Goal: Information Seeking & Learning: Learn about a topic

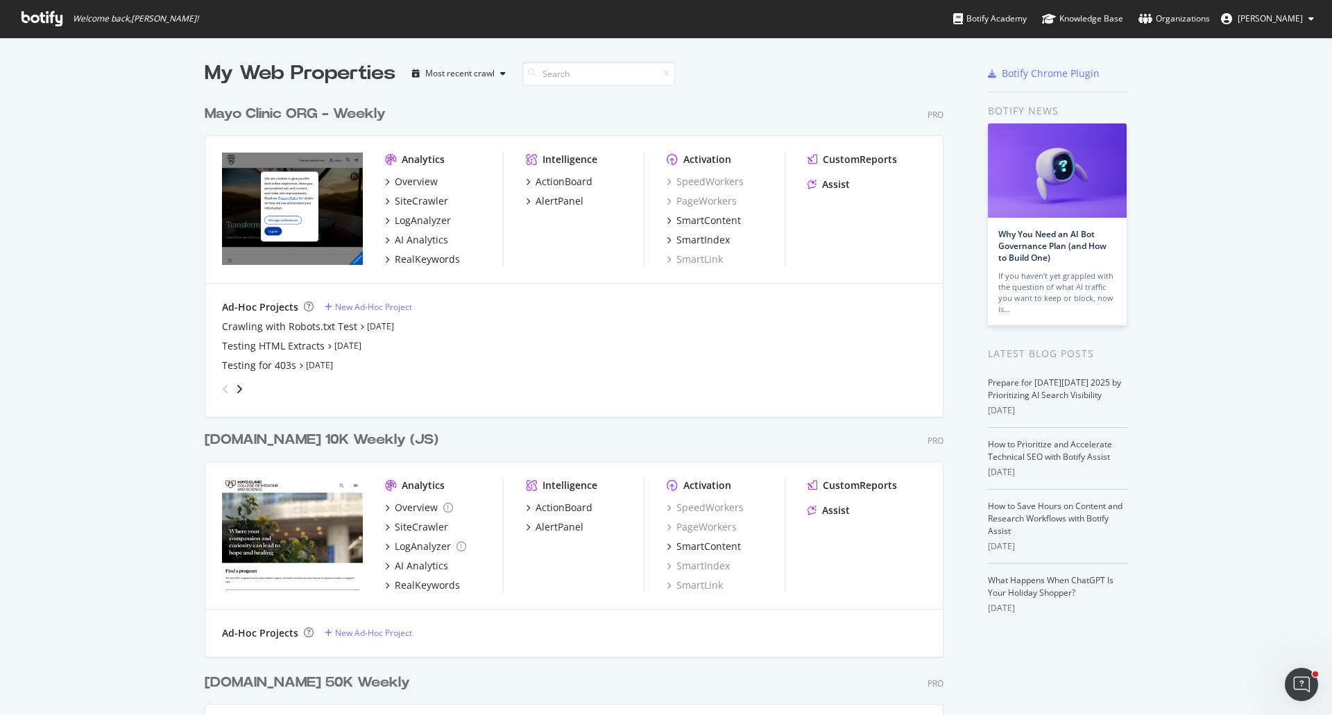
click at [307, 109] on div "Mayo Clinic ORG - Weekly" at bounding box center [295, 114] width 181 height 20
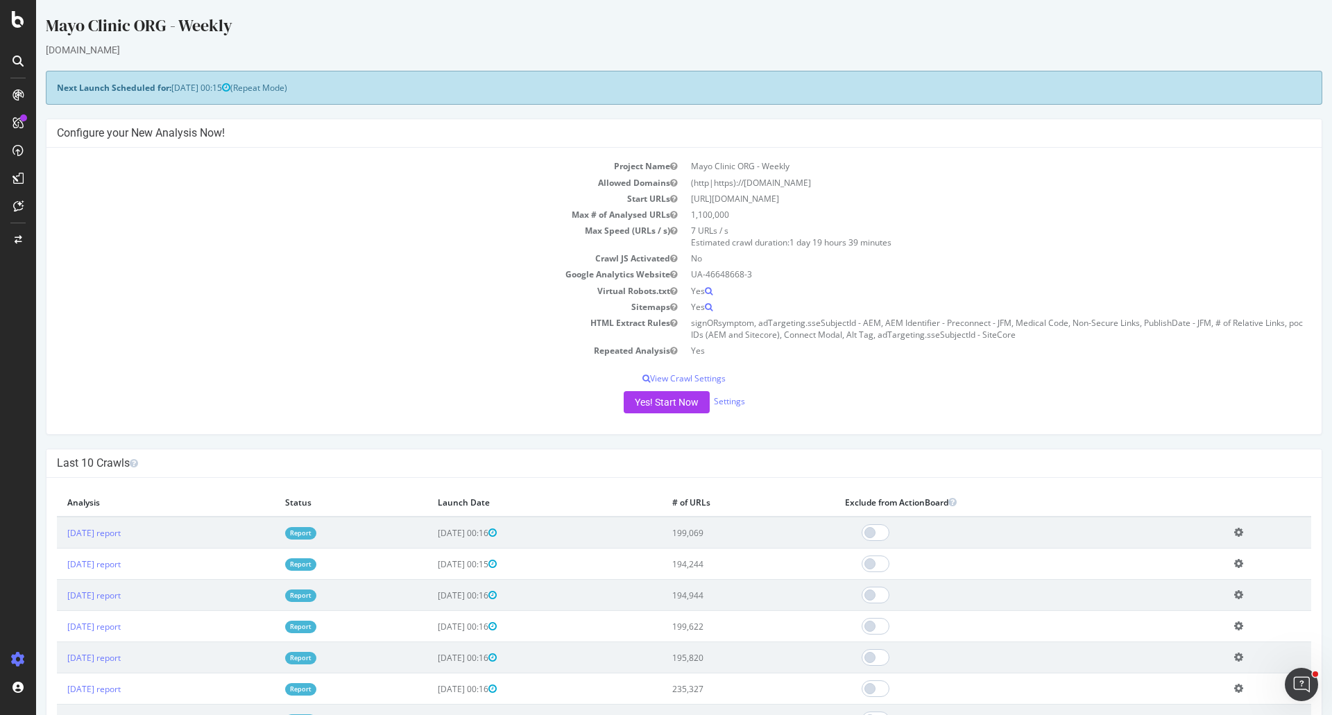
click at [316, 531] on link "Report" at bounding box center [300, 533] width 31 height 12
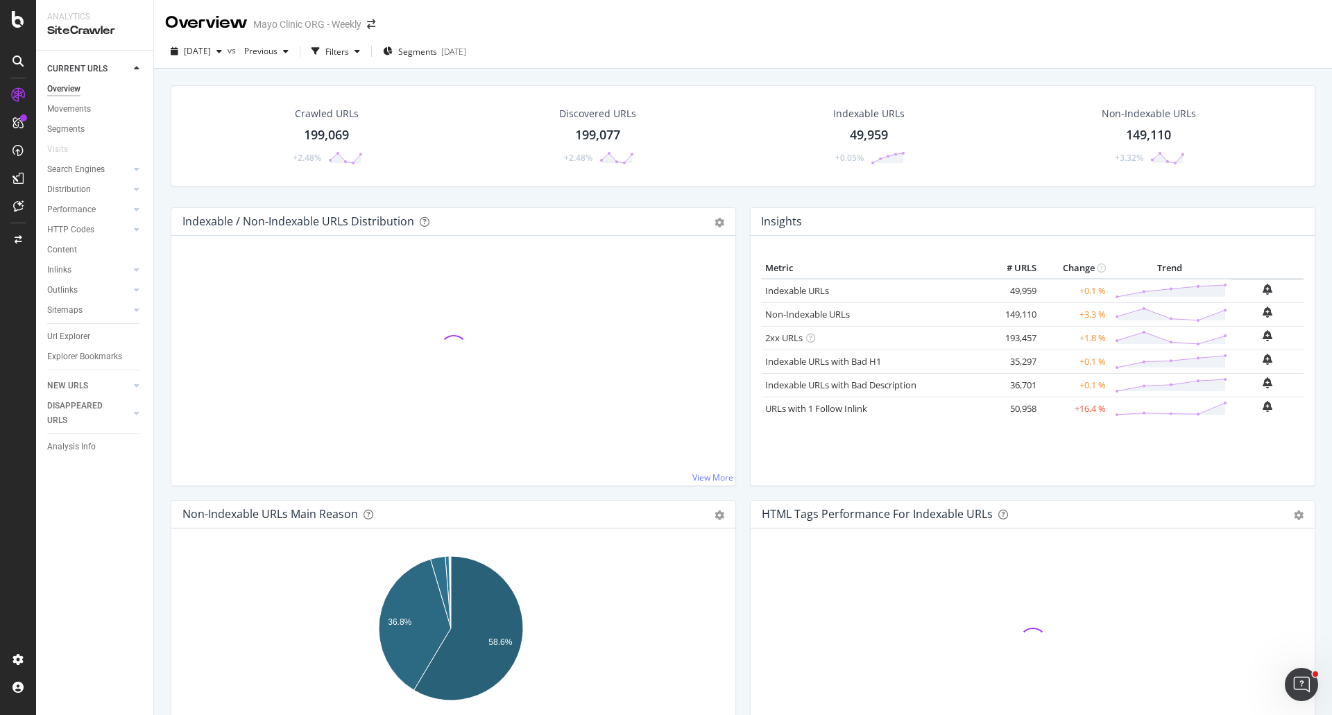
click at [325, 116] on div "Crawled URLs" at bounding box center [327, 114] width 64 height 14
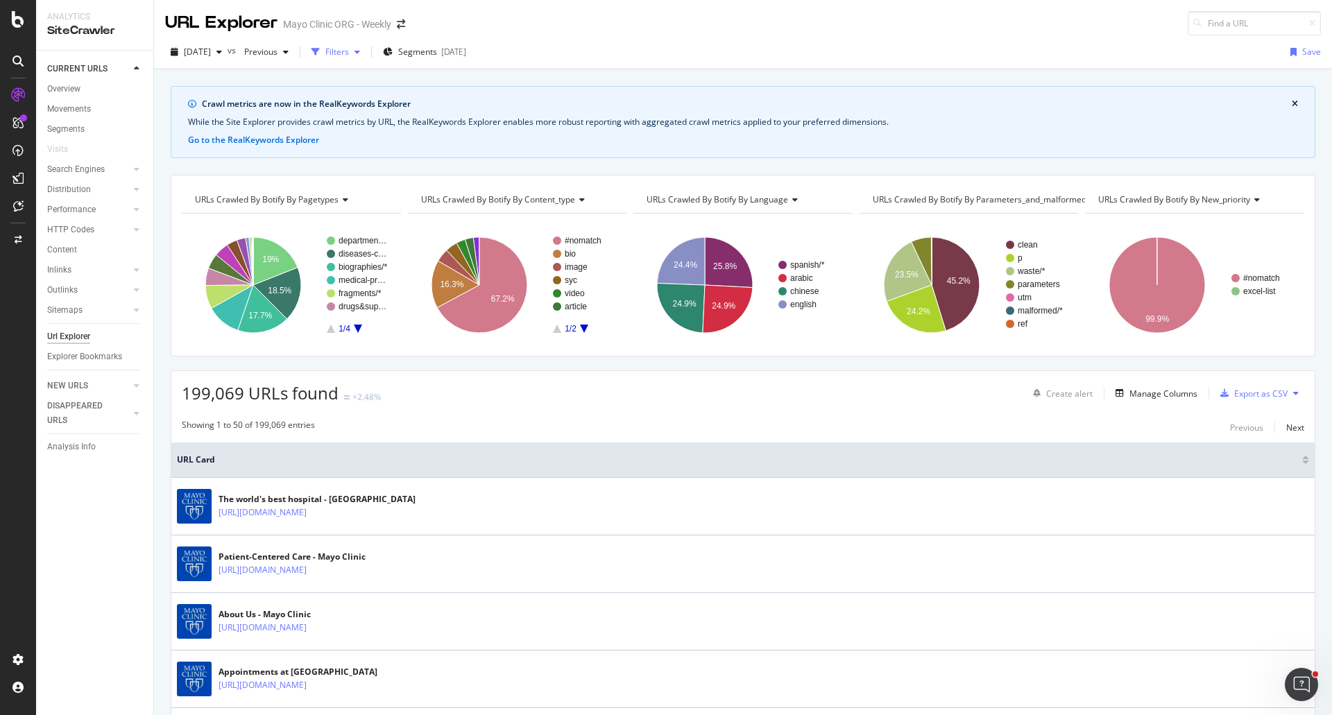
click at [349, 46] on div "Filters" at bounding box center [337, 52] width 24 height 12
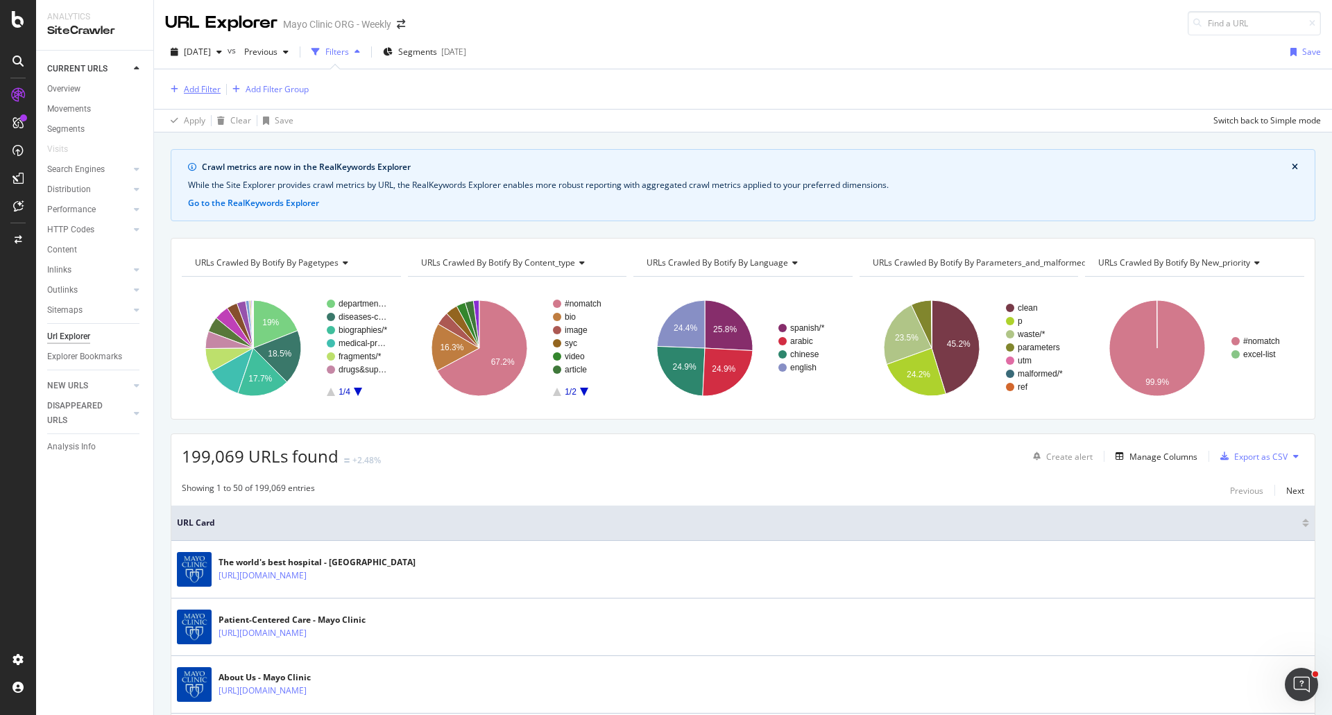
click at [194, 94] on div "Add Filter" at bounding box center [202, 89] width 37 height 12
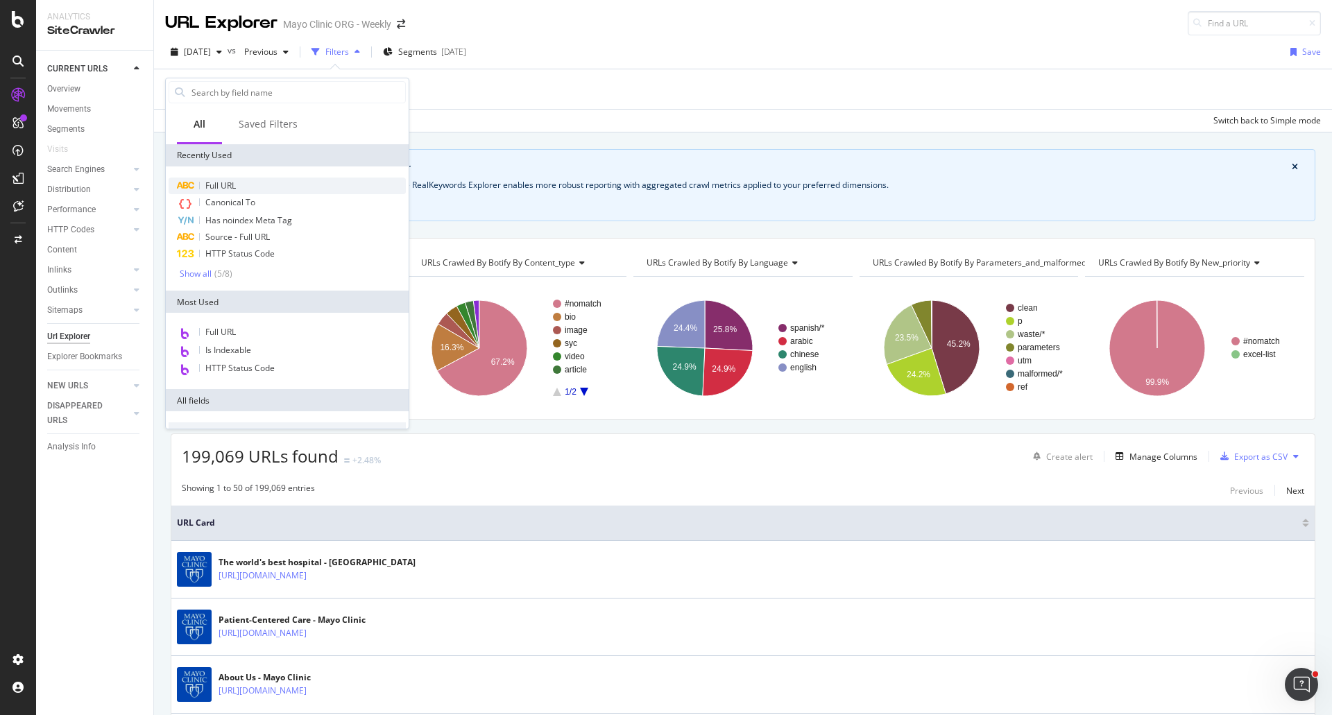
click at [225, 182] on span "Full URL" at bounding box center [220, 186] width 31 height 12
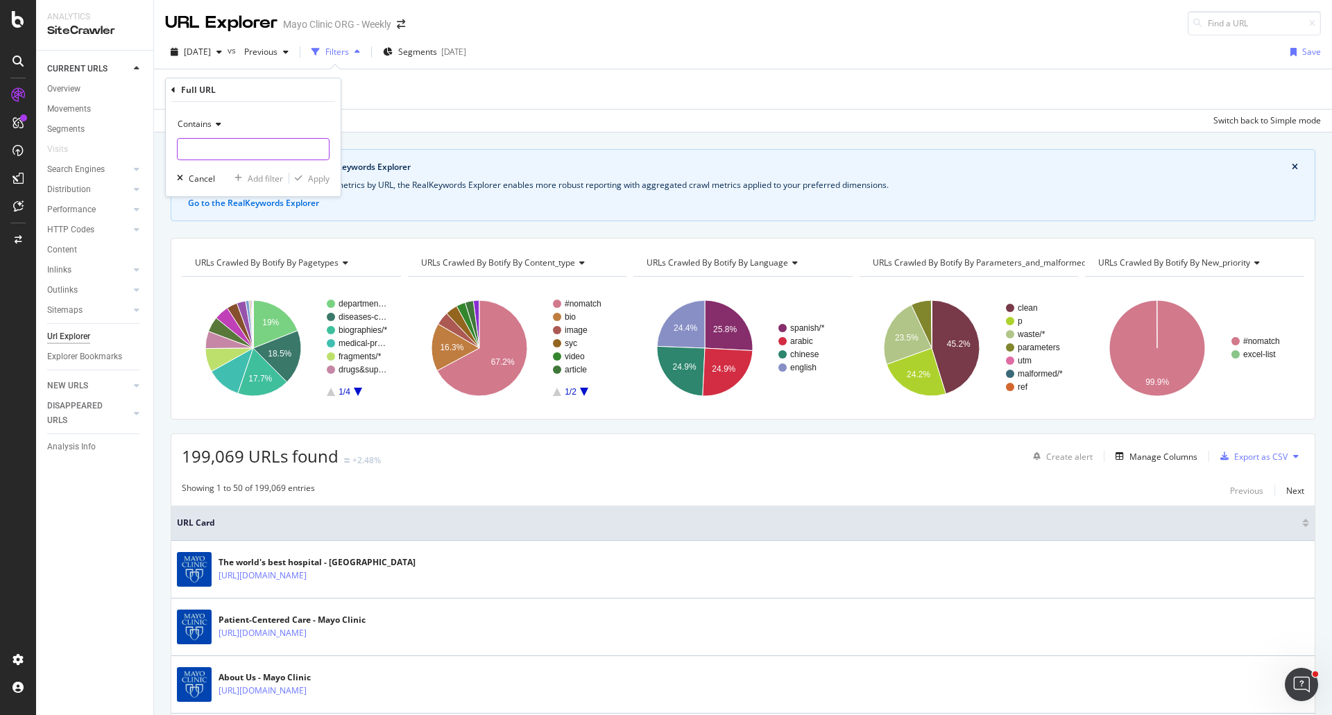
click at [221, 144] on input "text" at bounding box center [253, 149] width 151 height 22
type input "/drugs-supplements-"
click at [318, 182] on div "Apply" at bounding box center [319, 179] width 22 height 12
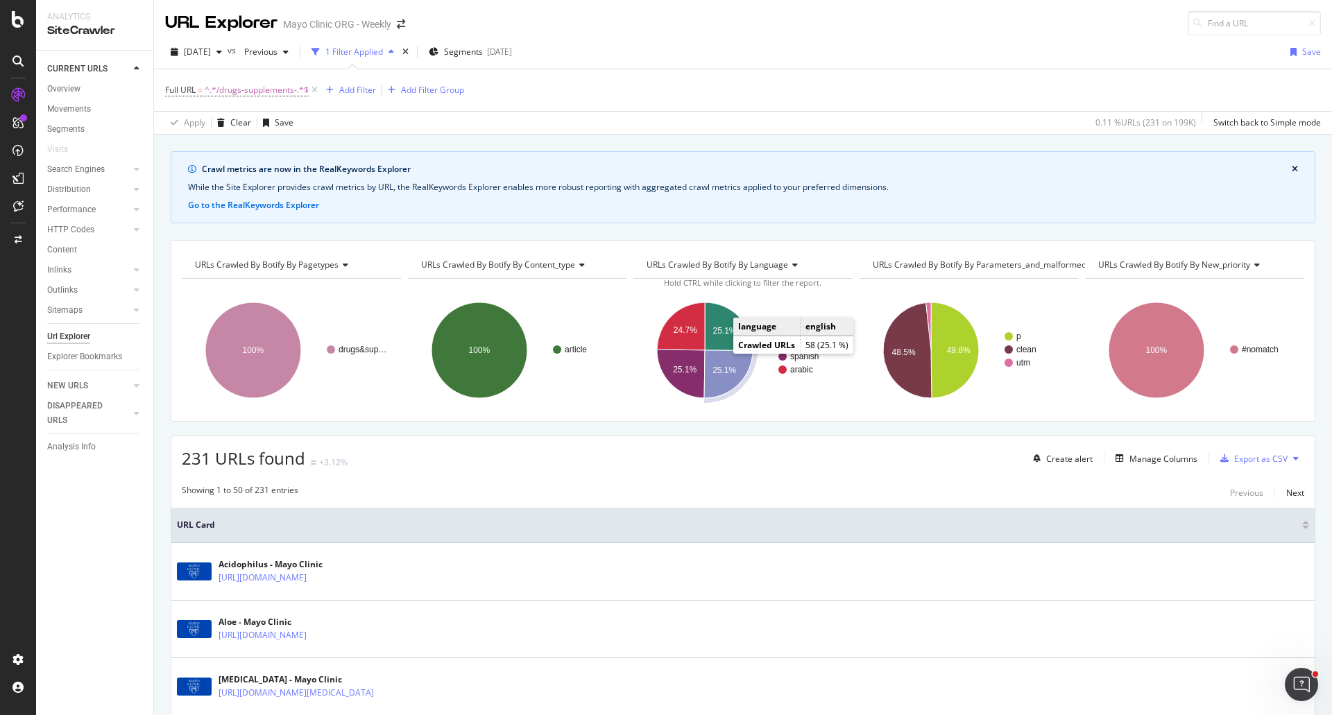
click at [727, 377] on icon "A chart." at bounding box center [728, 374] width 49 height 48
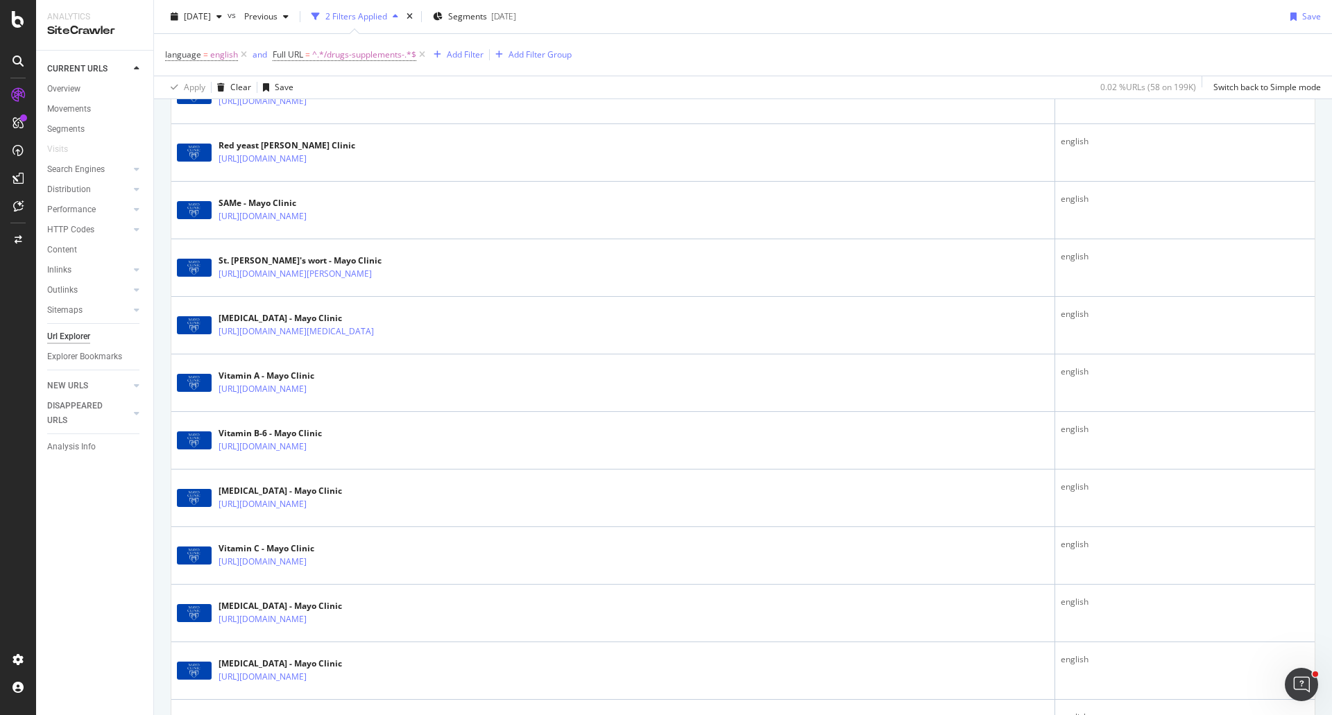
scroll to position [1241, 0]
